Goal: Information Seeking & Learning: Learn about a topic

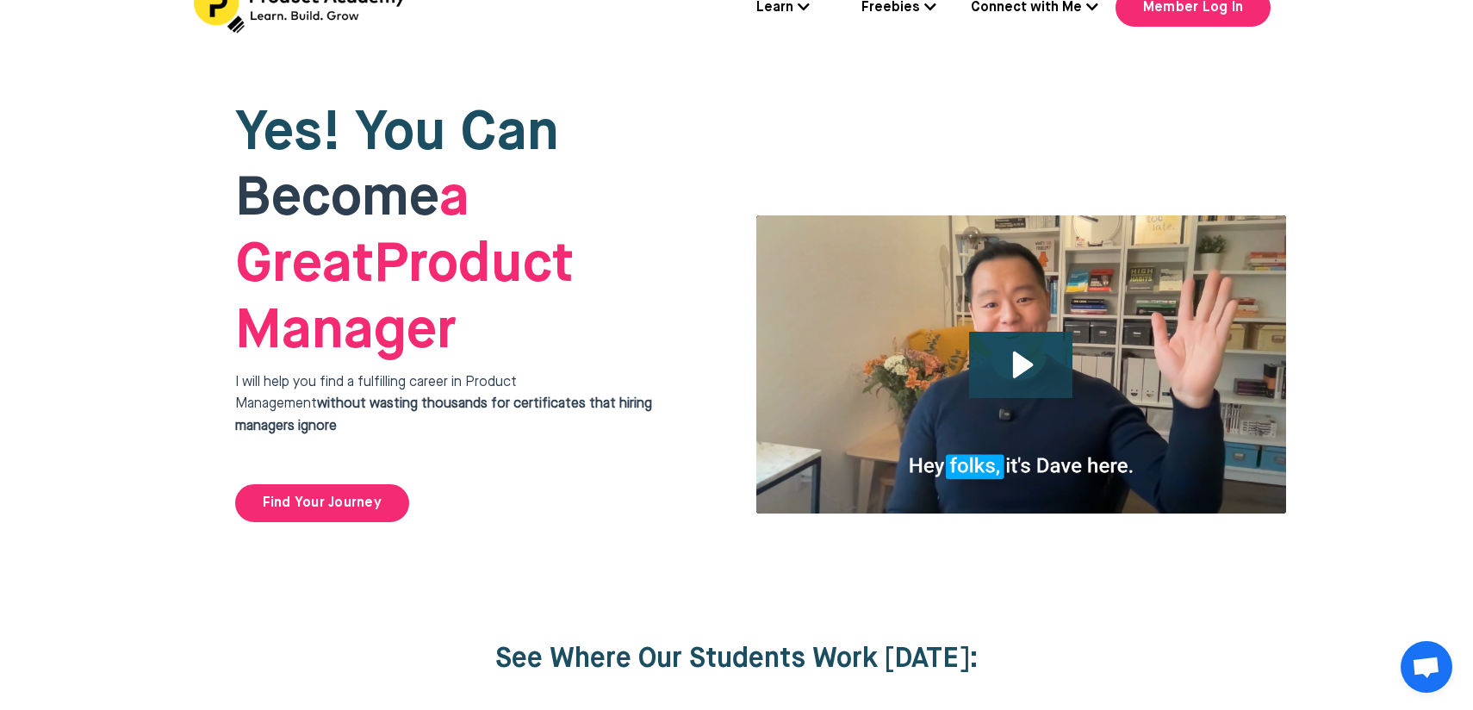
scroll to position [13, 0]
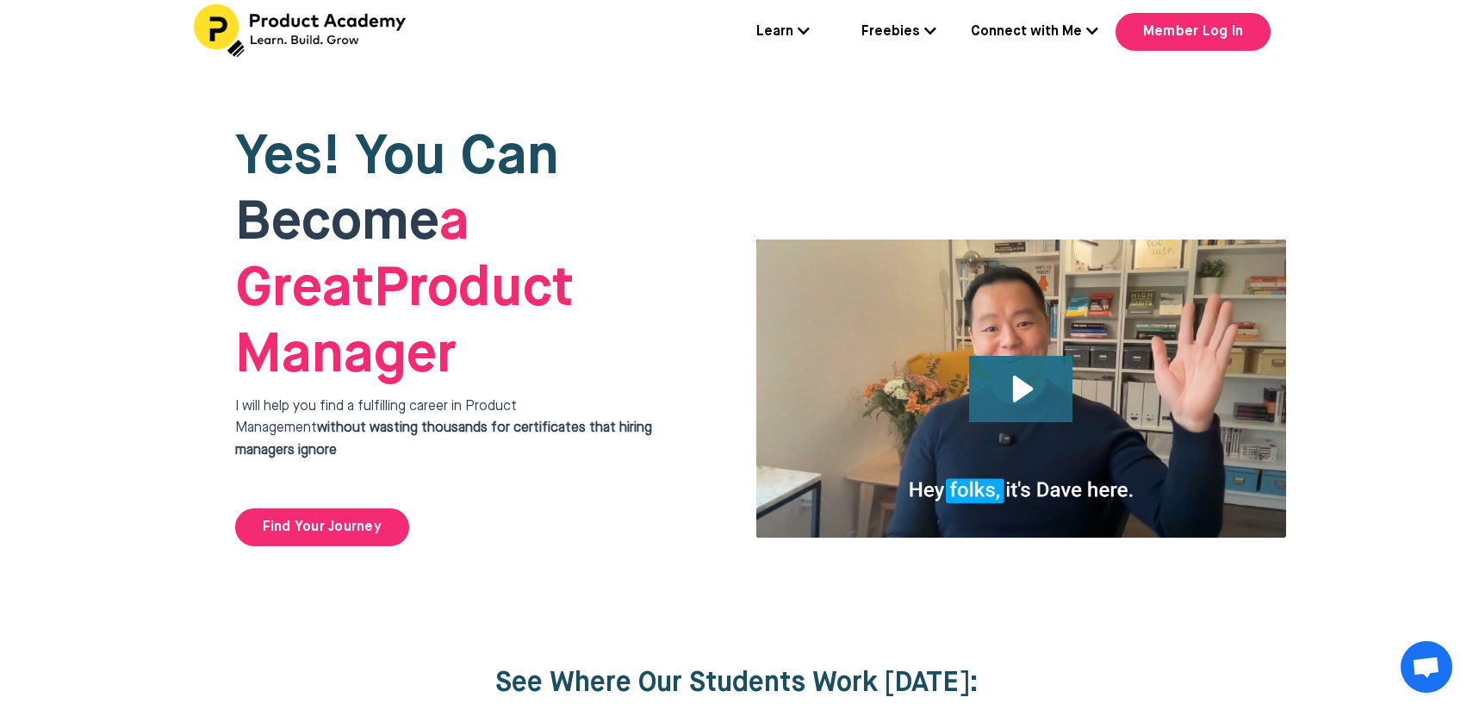
click at [1047, 356] on icon "Play Video: file-uploads/sites/127338/video/4ffeae-3e1-a2cd-5ad6-eac528a42_Why_…" at bounding box center [1021, 389] width 104 height 66
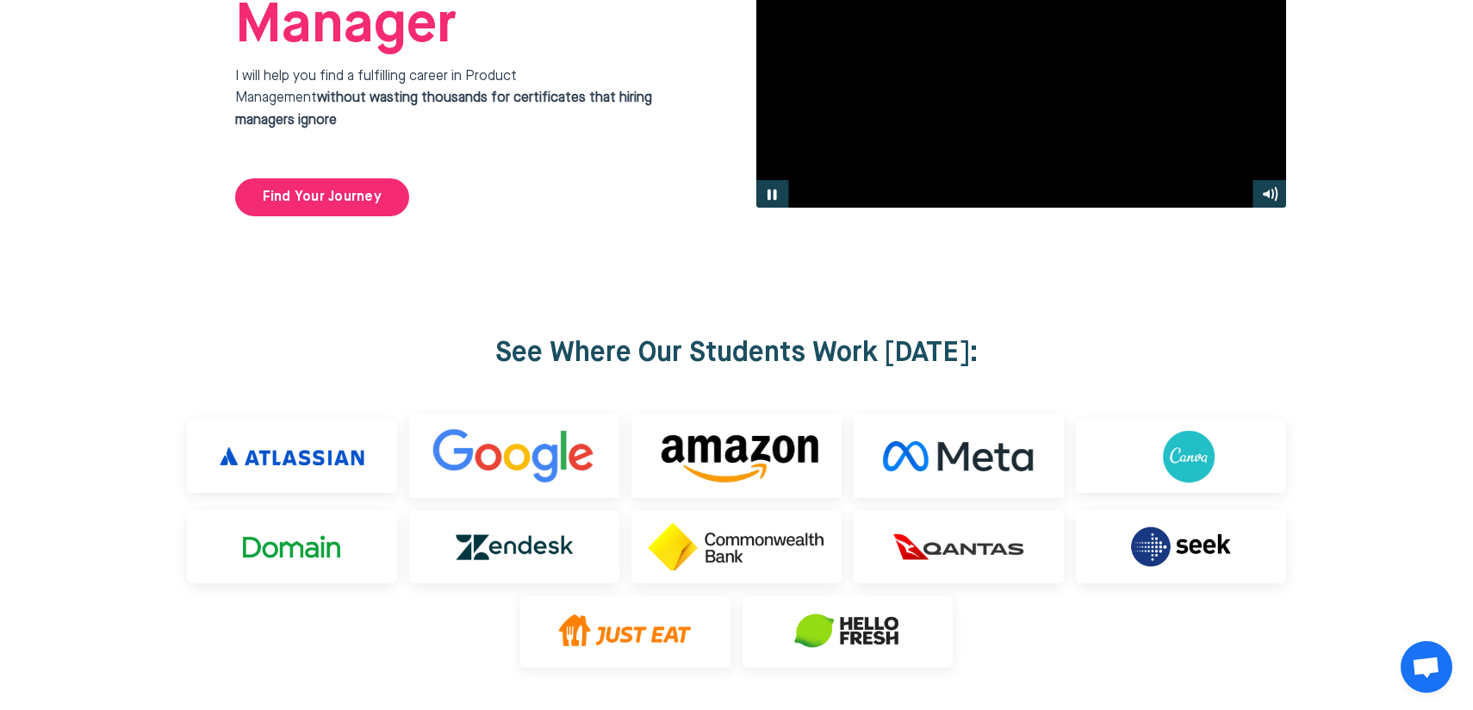
scroll to position [0, 0]
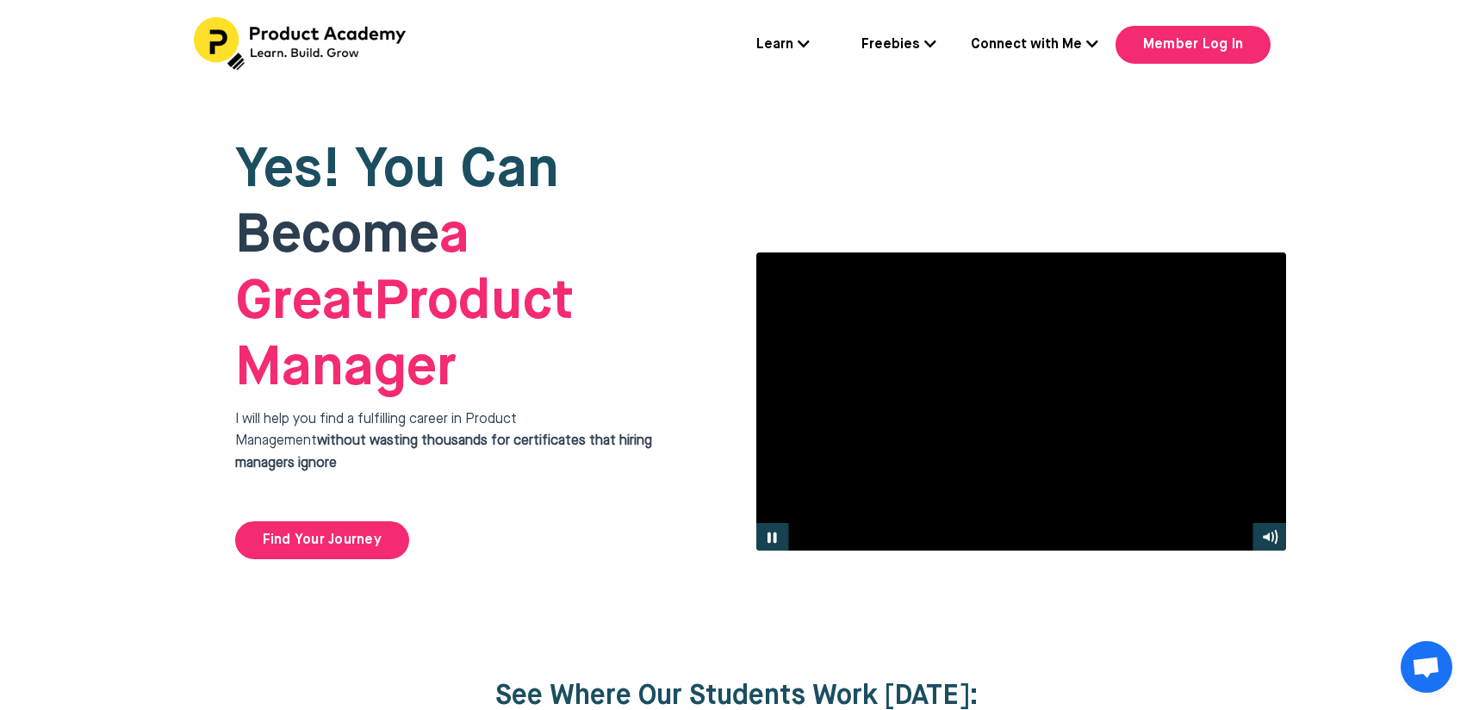
click at [794, 44] on link "Learn" at bounding box center [782, 45] width 53 height 22
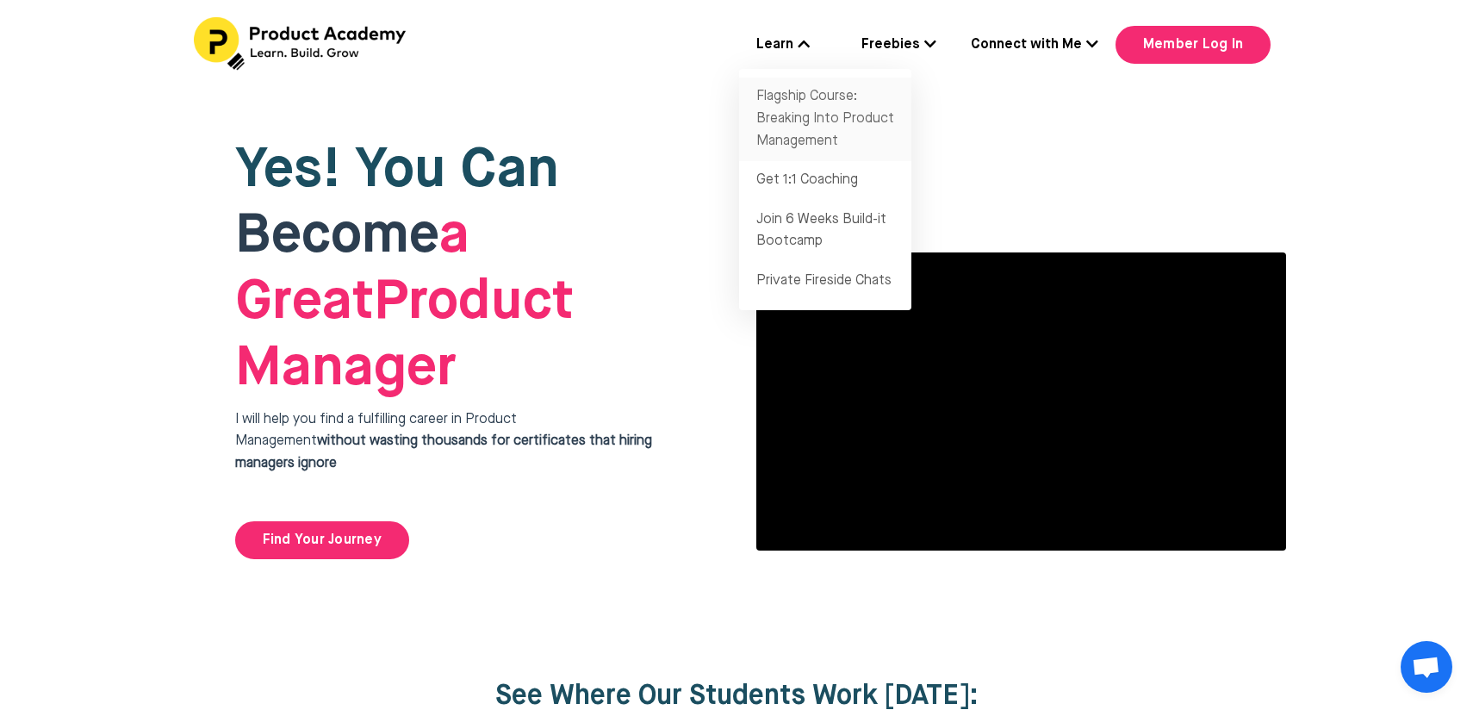
click at [816, 123] on link "Flagship Course: Breaking Into Product Management" at bounding box center [825, 120] width 172 height 84
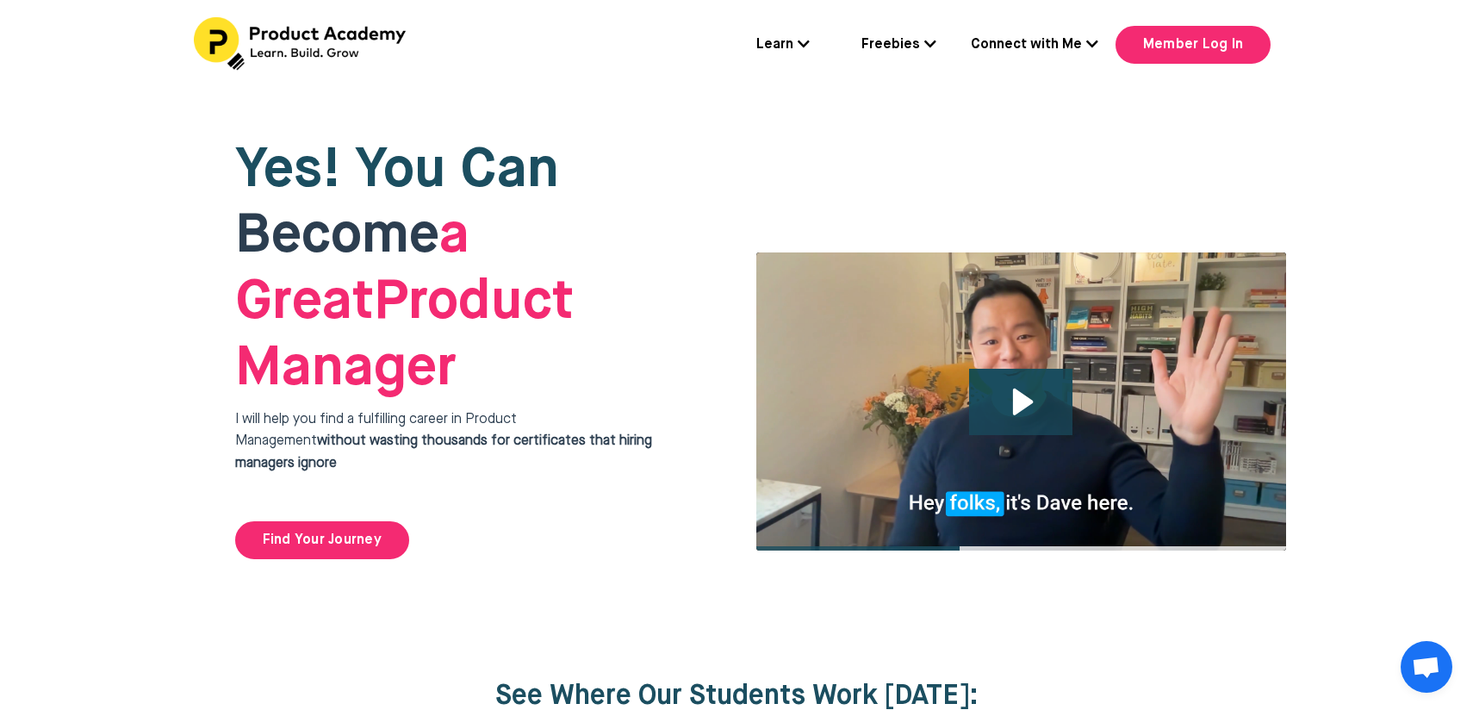
click at [1028, 45] on link "Connect with Me" at bounding box center [1034, 45] width 127 height 22
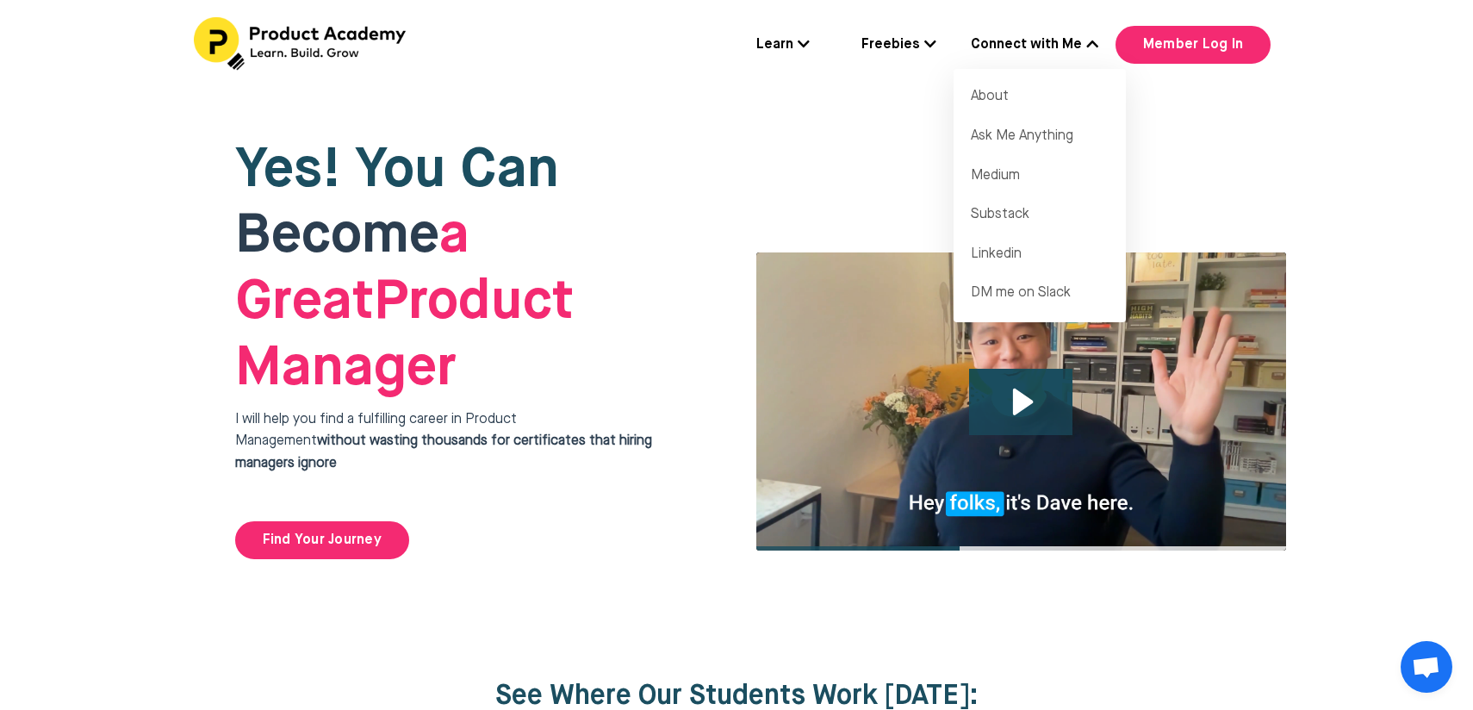
click at [923, 104] on div "Yes! You Can Become a Great Product Manager I will help you find a fulfilling c…" at bounding box center [743, 348] width 1111 height 517
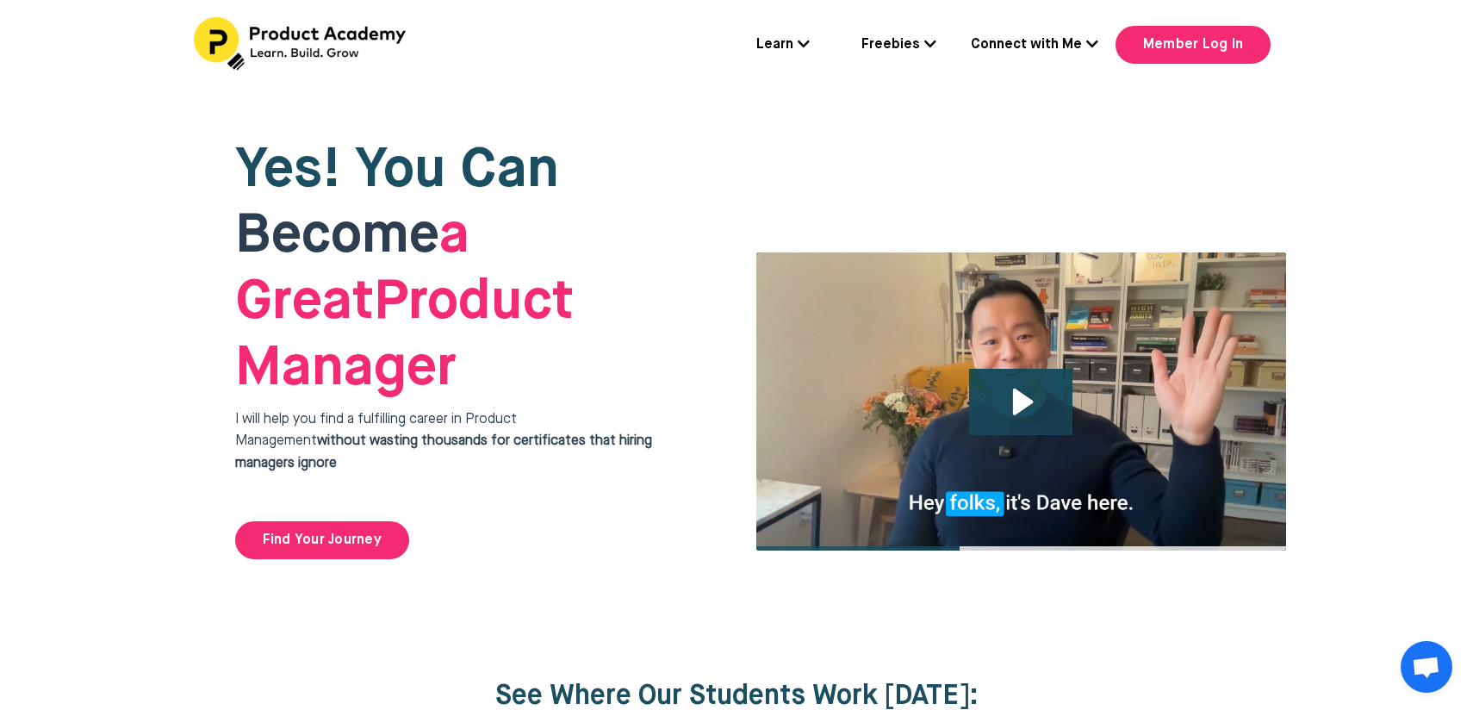
click at [908, 51] on link "Freebies" at bounding box center [898, 45] width 75 height 22
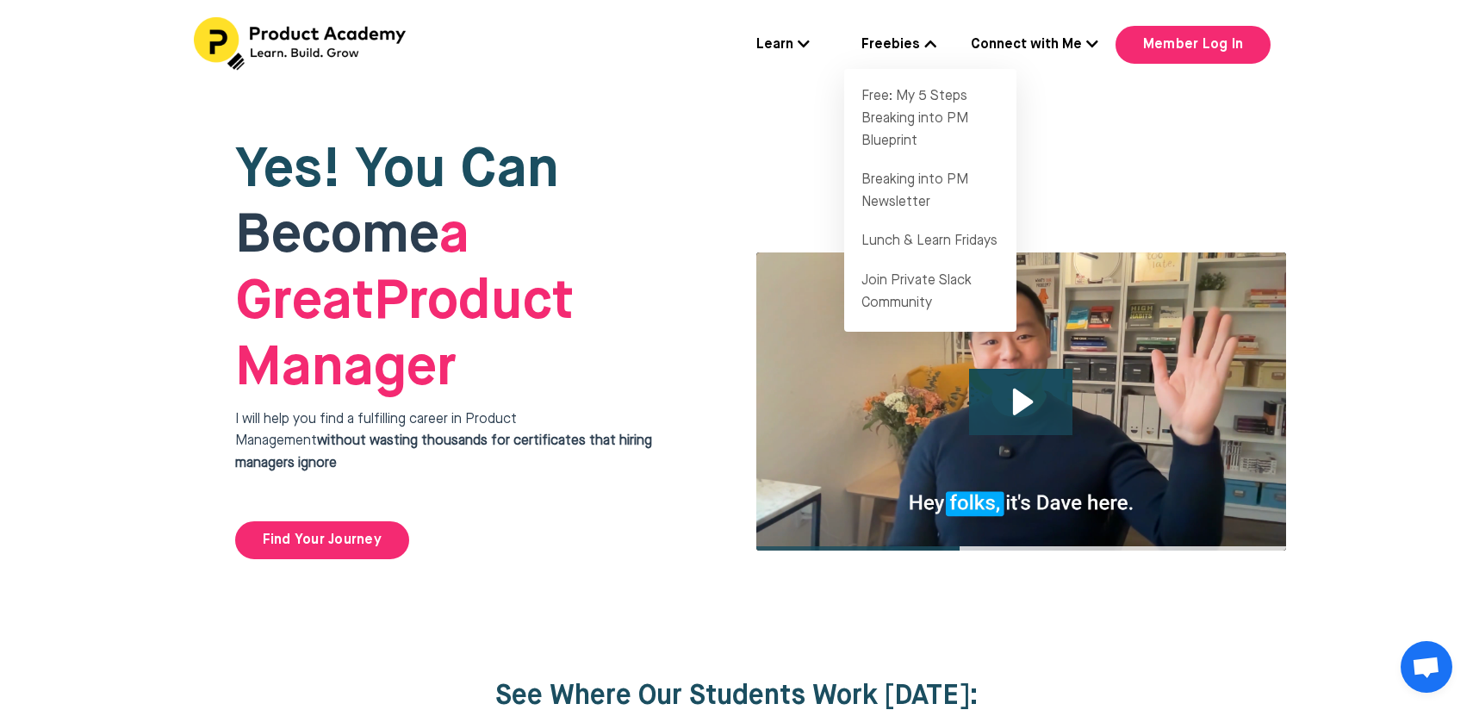
click at [792, 50] on link "Learn" at bounding box center [782, 45] width 53 height 22
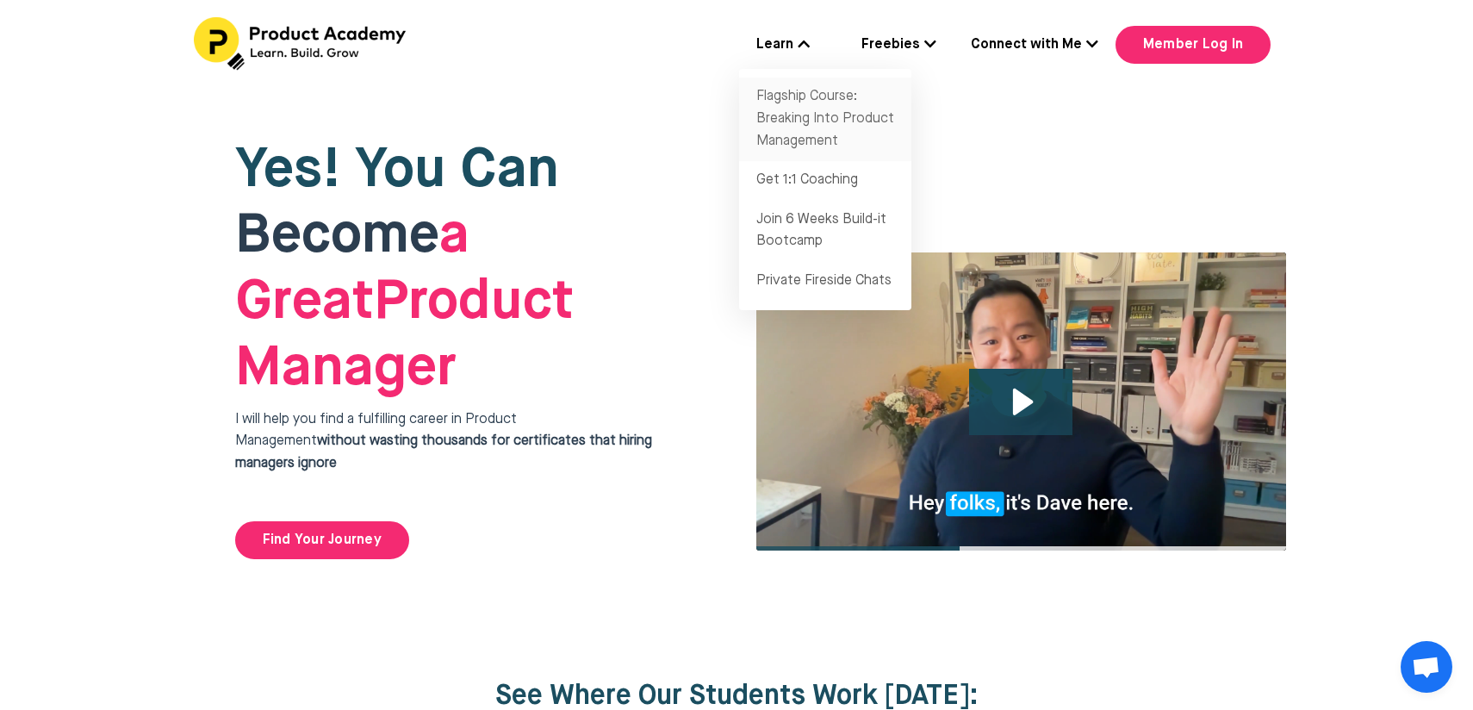
click at [814, 122] on link "Flagship Course: Breaking Into Product Management" at bounding box center [825, 120] width 172 height 84
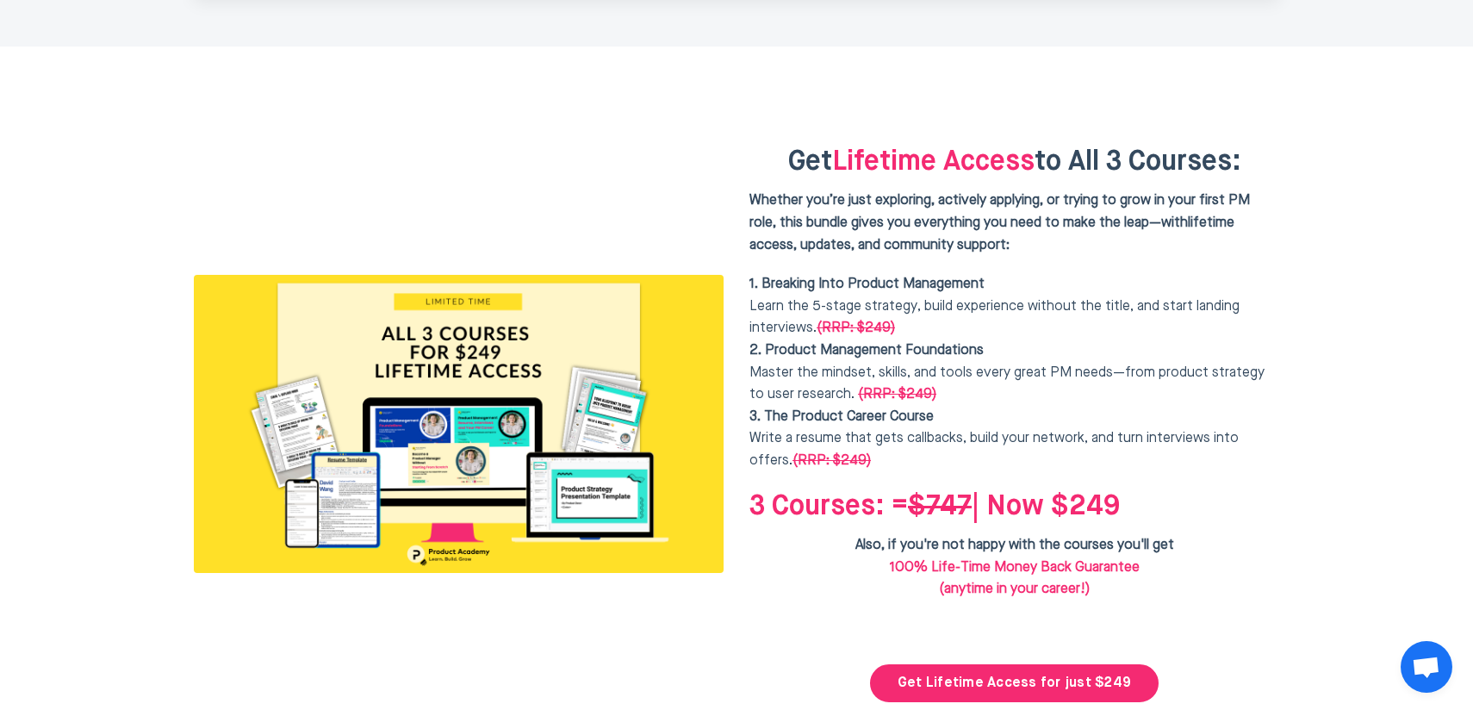
scroll to position [4243, 0]
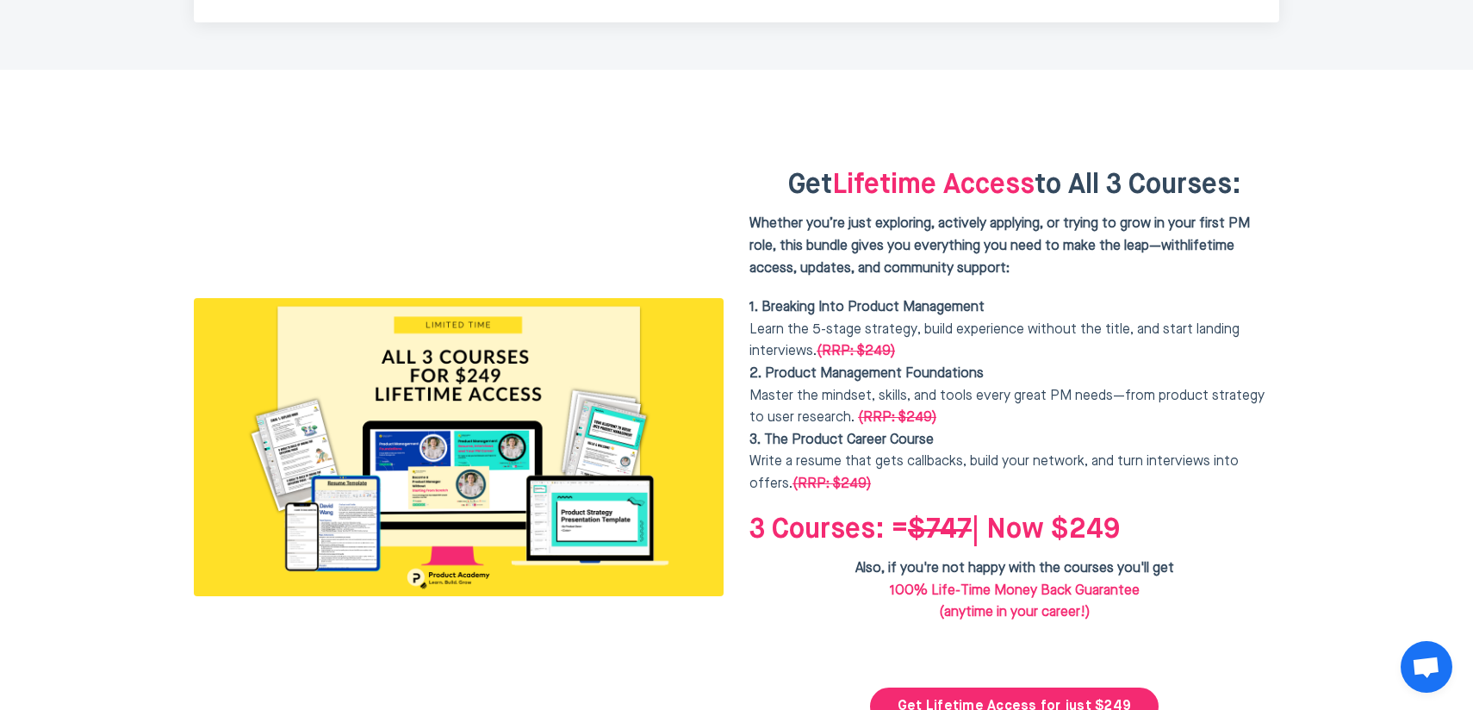
click at [974, 329] on p "1. Breaking Into Product Management Learn the 5-stage strategy, build experienc…" at bounding box center [1014, 396] width 530 height 198
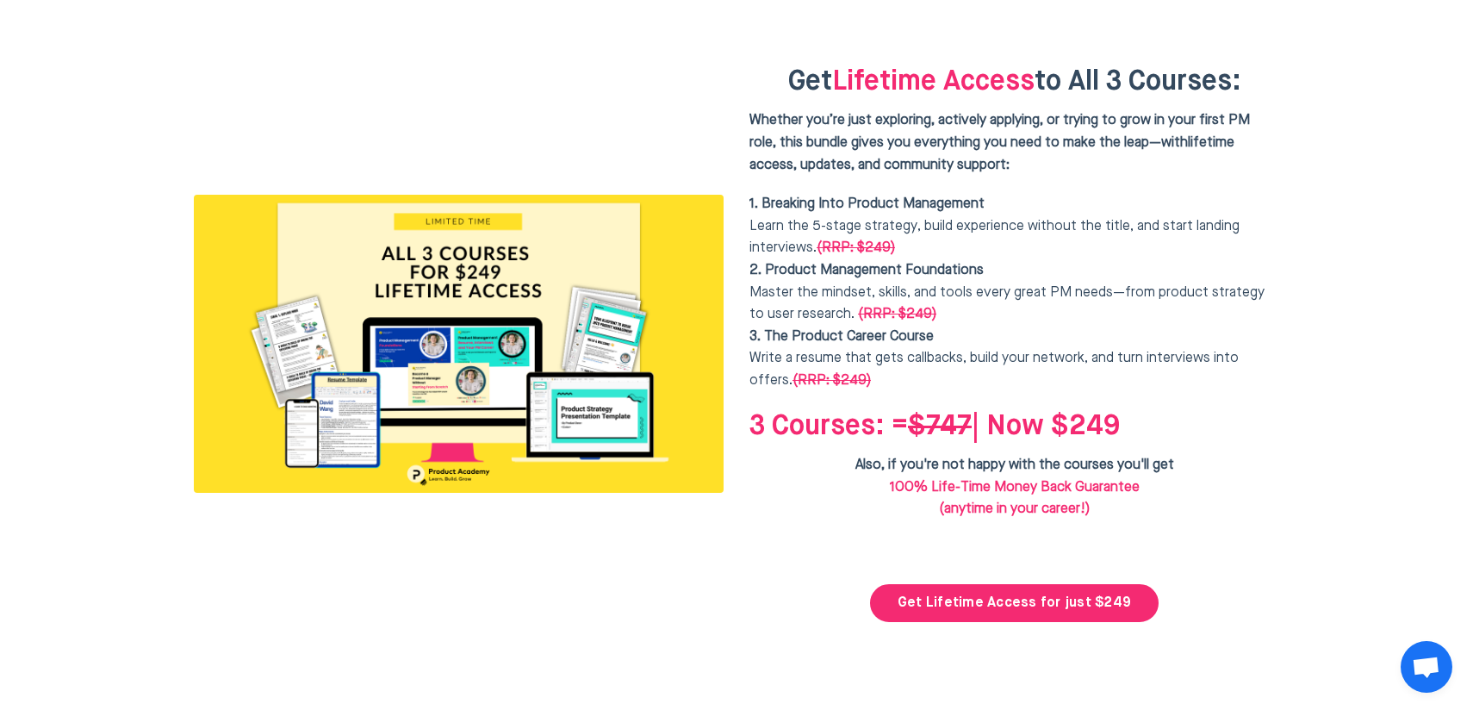
scroll to position [4447, 0]
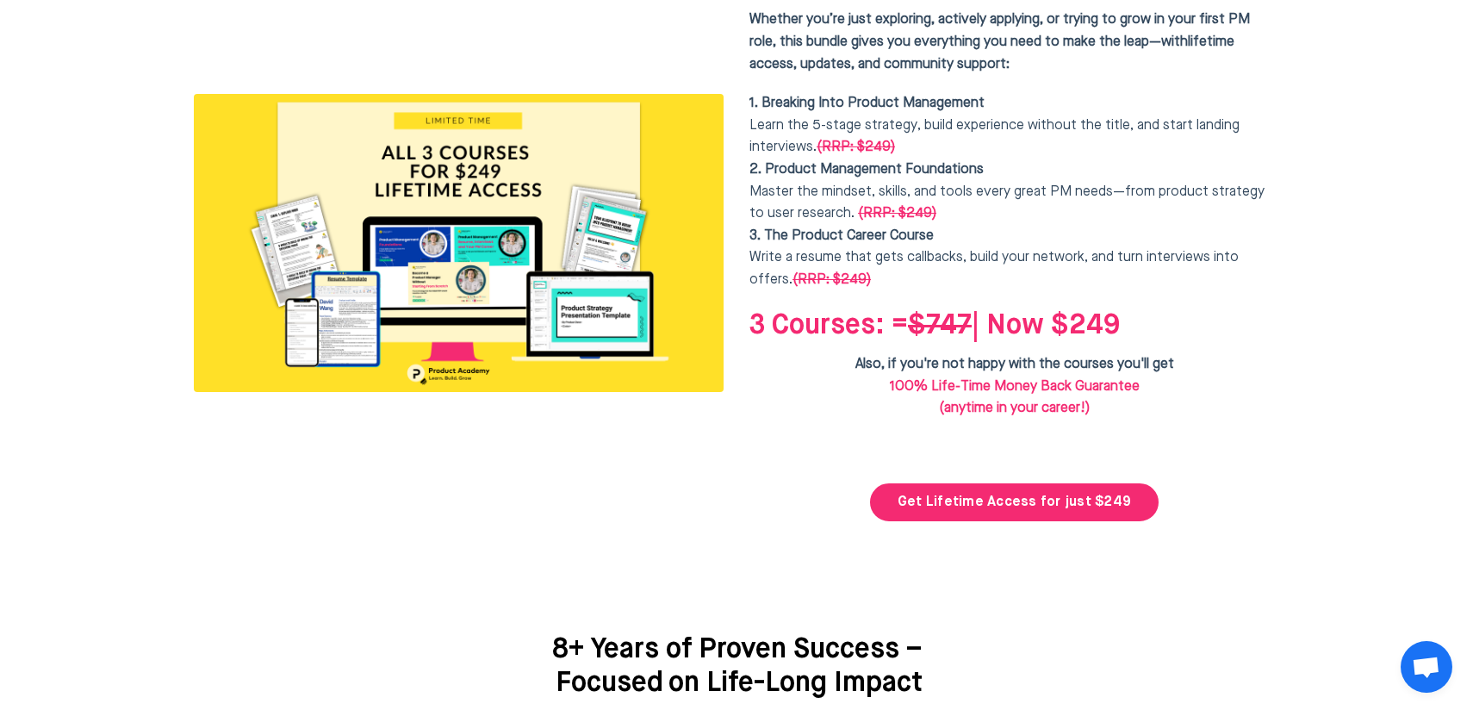
click at [1008, 380] on span "100% Life-Time Money Back Guarantee (anytime in your career!)" at bounding box center [1015, 398] width 250 height 36
click at [1008, 351] on div "Get Lifetime Access to All 3 Courses: Whether you’re just exploring, actively a…" at bounding box center [1014, 243] width 530 height 556
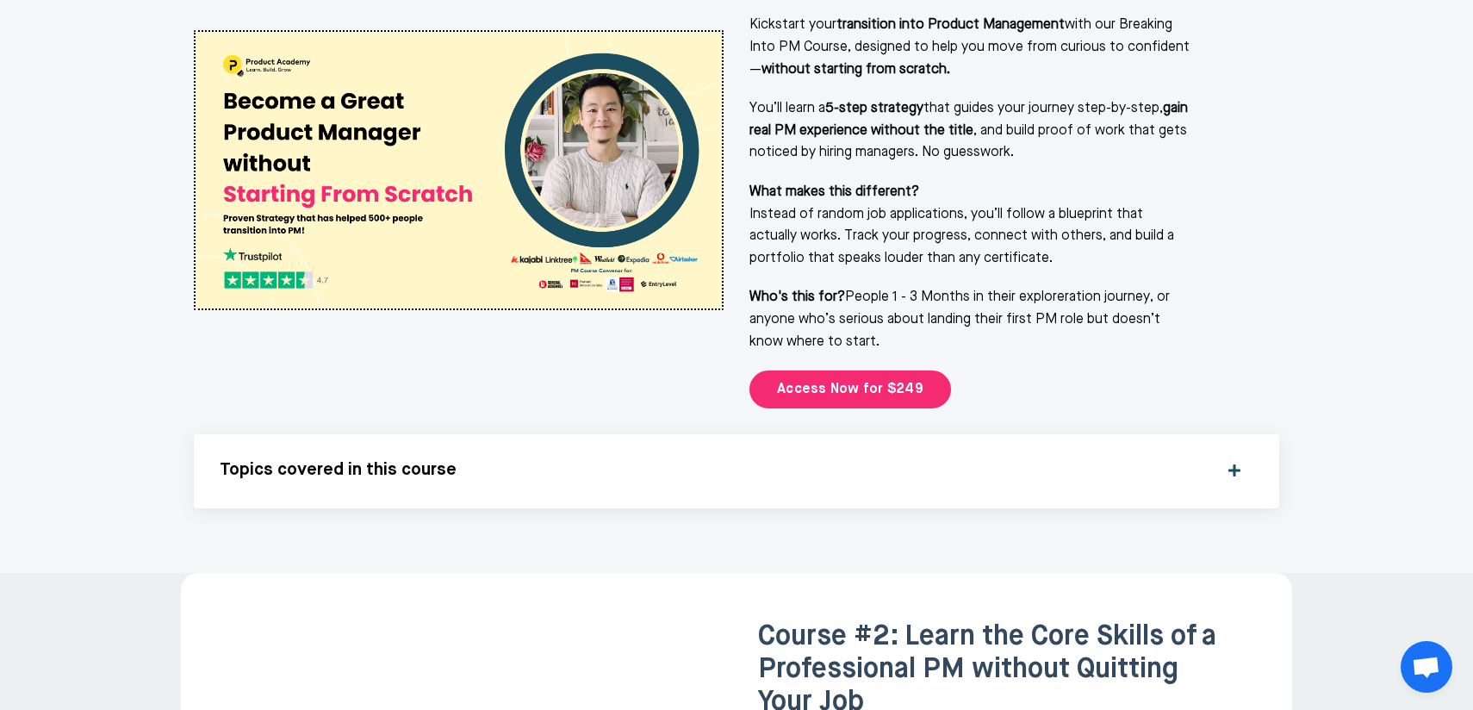
scroll to position [2241, 0]
